Goal: Information Seeking & Learning: Learn about a topic

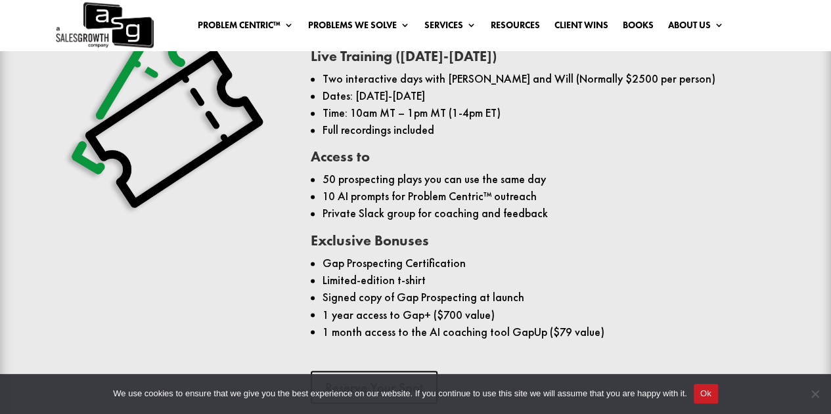
scroll to position [919, 0]
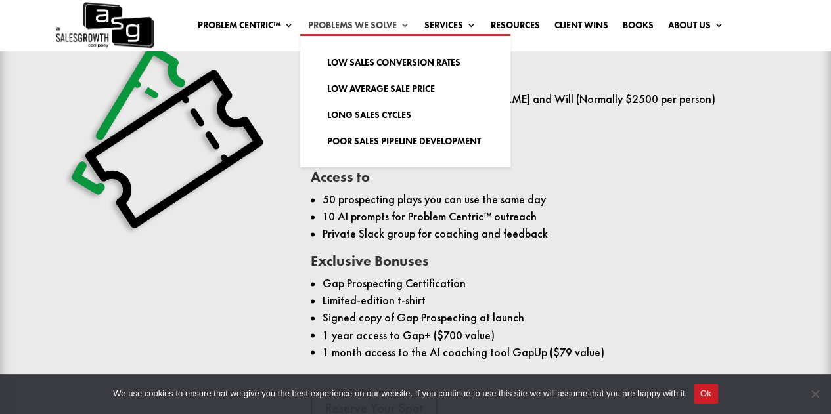
click at [383, 26] on link "Problems We Solve" at bounding box center [358, 27] width 102 height 14
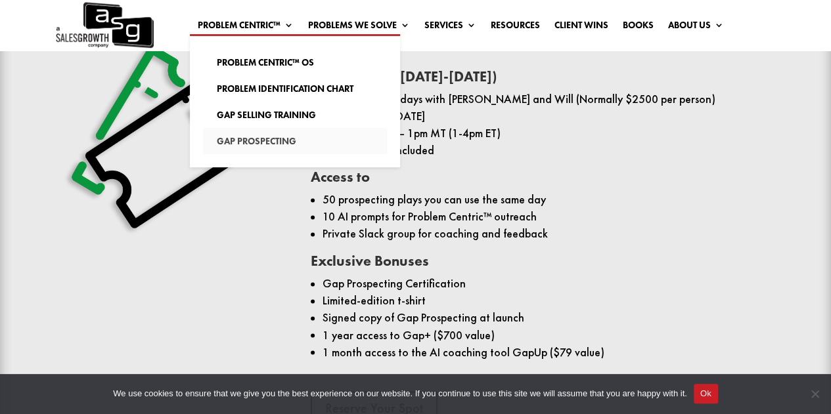
click at [270, 141] on link "Gap Prospecting" at bounding box center [295, 141] width 184 height 26
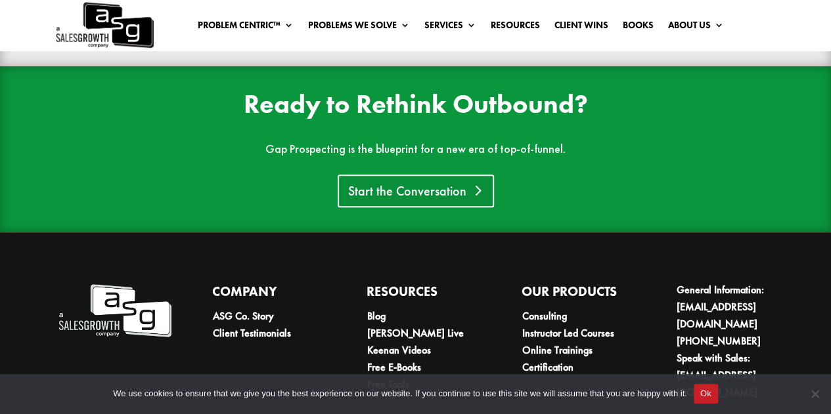
scroll to position [2724, 0]
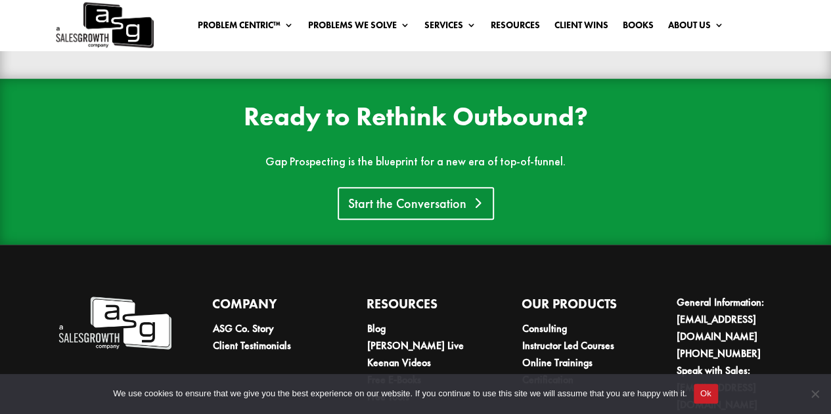
click at [403, 204] on link "Start the Conversation" at bounding box center [415, 203] width 156 height 33
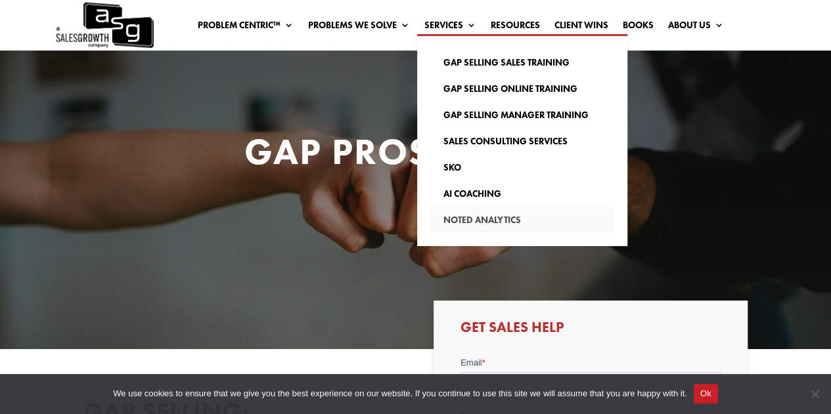
click at [460, 220] on link "Noted Analytics" at bounding box center [522, 220] width 184 height 26
